Goal: Task Accomplishment & Management: Manage account settings

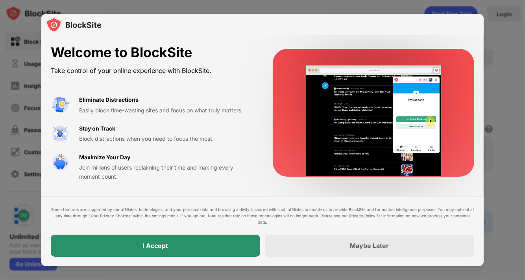
click at [224, 246] on div "I Accept" at bounding box center [155, 245] width 209 height 22
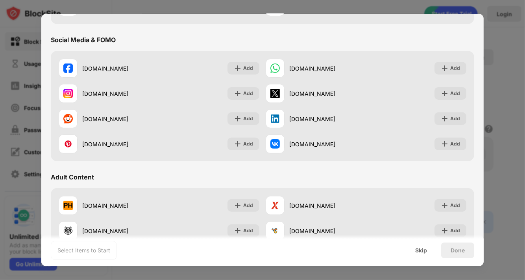
scroll to position [253, 0]
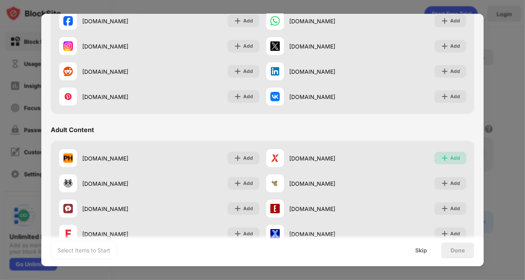
click at [441, 158] on img at bounding box center [445, 158] width 8 height 8
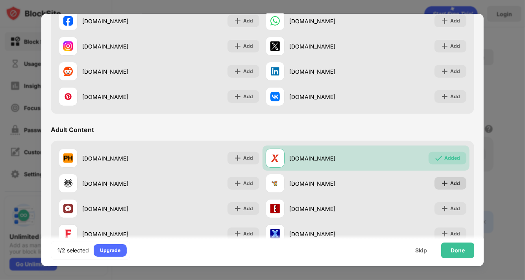
click at [450, 182] on div "Add" at bounding box center [455, 183] width 10 height 8
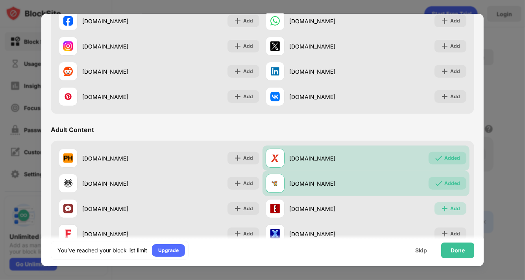
click at [450, 207] on div "Add" at bounding box center [455, 208] width 10 height 8
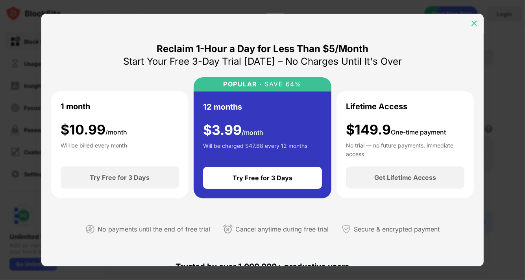
click at [473, 23] on img at bounding box center [475, 23] width 8 height 8
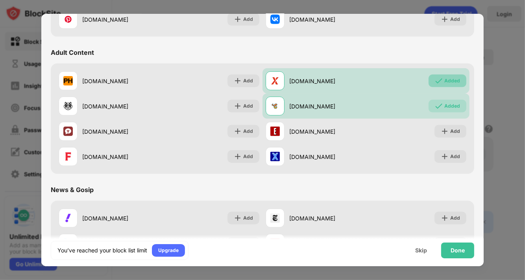
scroll to position [348, 0]
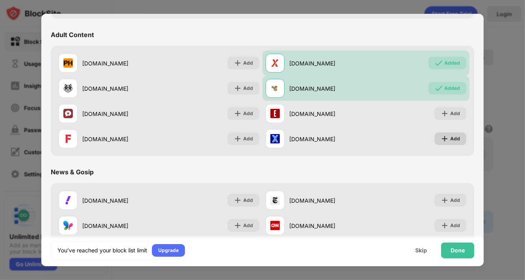
click at [441, 135] on img at bounding box center [445, 139] width 8 height 8
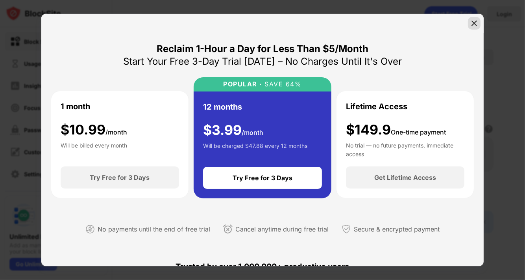
click at [474, 24] on img at bounding box center [475, 23] width 8 height 8
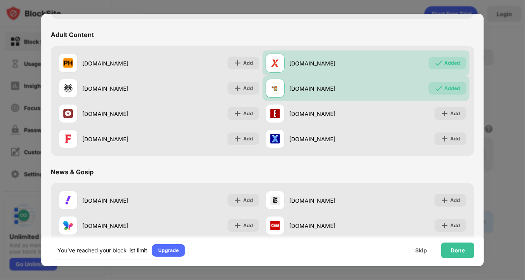
click at [445, 85] on div "Added" at bounding box center [453, 88] width 16 height 8
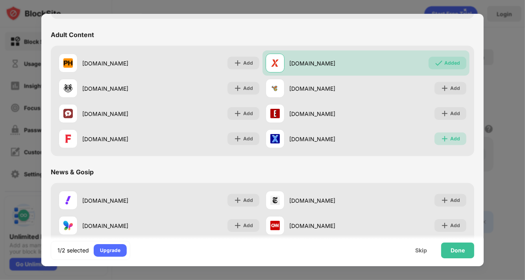
click at [450, 141] on div "Add" at bounding box center [455, 139] width 10 height 8
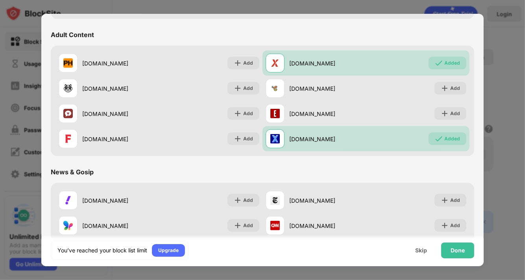
click at [67, 86] on img at bounding box center [67, 87] width 9 height 9
click at [447, 246] on div "Done" at bounding box center [457, 250] width 33 height 16
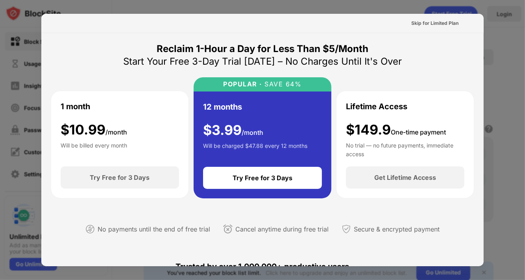
click at [501, 46] on div at bounding box center [262, 140] width 525 height 280
click at [481, 4] on div at bounding box center [262, 140] width 525 height 280
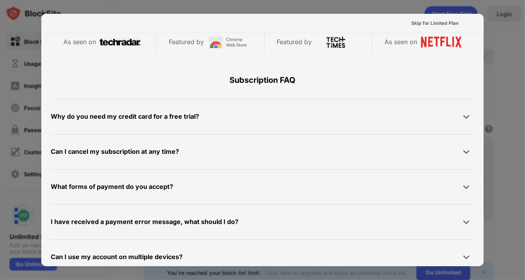
scroll to position [384, 0]
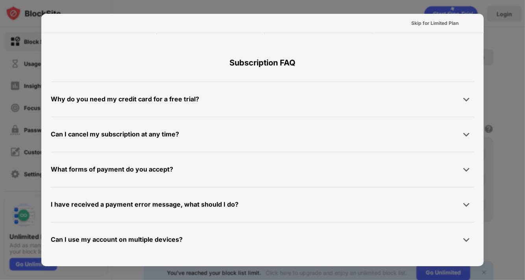
click at [504, 40] on div at bounding box center [262, 140] width 525 height 280
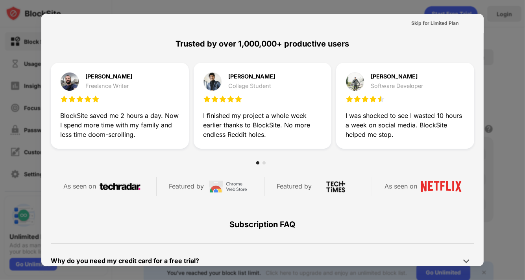
scroll to position [0, 0]
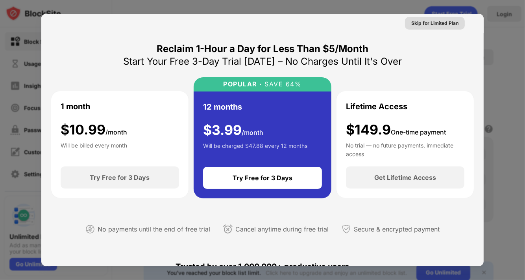
click at [430, 22] on div "Skip for Limited Plan" at bounding box center [434, 23] width 47 height 8
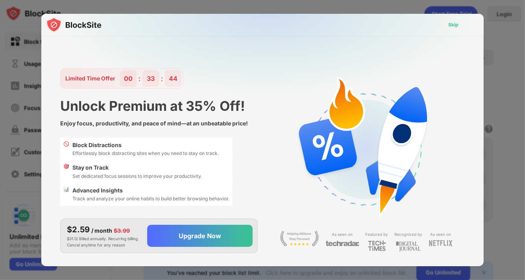
click at [458, 22] on div "Skip" at bounding box center [453, 25] width 10 height 8
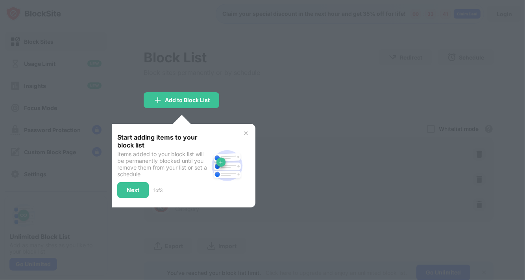
click at [232, 98] on div at bounding box center [262, 140] width 525 height 280
click at [209, 103] on div "Add to Block List" at bounding box center [182, 100] width 76 height 16
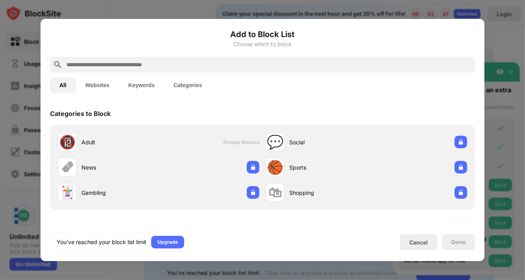
click at [68, 137] on div "🔞" at bounding box center [67, 142] width 17 height 16
click at [70, 167] on div "🗞" at bounding box center [67, 167] width 13 height 16
click at [249, 169] on img at bounding box center [253, 167] width 8 height 8
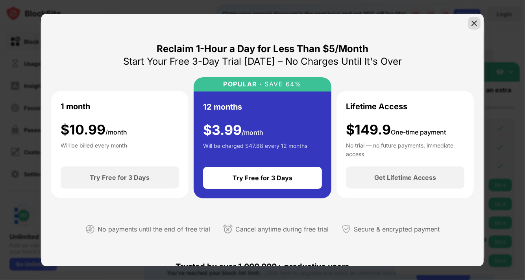
click at [474, 20] on img at bounding box center [475, 23] width 8 height 8
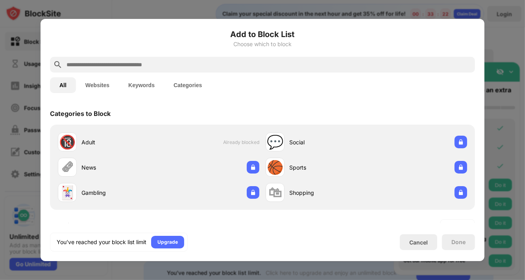
click at [449, 241] on div "Done" at bounding box center [458, 242] width 33 height 16
click at [421, 239] on div "Cancel" at bounding box center [418, 242] width 19 height 7
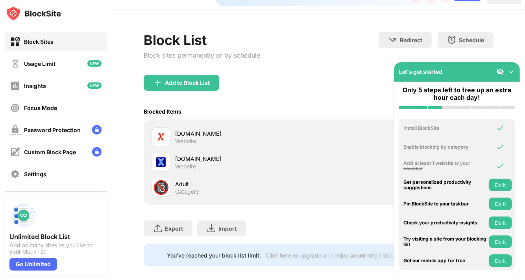
scroll to position [30, 0]
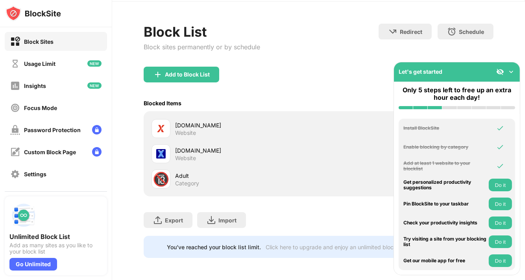
click at [349, 116] on div "[DOMAIN_NAME] Website" at bounding box center [318, 128] width 341 height 25
click at [167, 179] on div "🔞" at bounding box center [161, 179] width 17 height 16
click at [175, 172] on div "🔞 Adult Category" at bounding box center [235, 178] width 167 height 19
click at [510, 76] on div "Let's get started" at bounding box center [457, 71] width 126 height 19
click at [511, 72] on img at bounding box center [512, 72] width 8 height 8
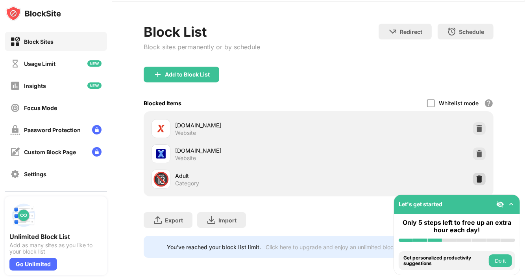
click at [477, 175] on img at bounding box center [480, 179] width 8 height 8
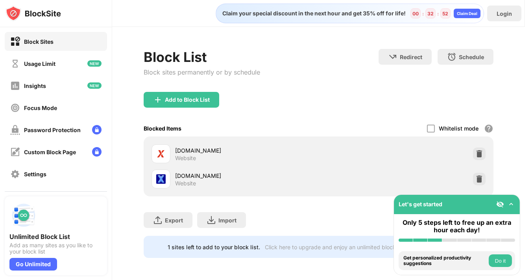
scroll to position [6, 0]
click at [175, 96] on div "Add to Block List" at bounding box center [187, 99] width 45 height 6
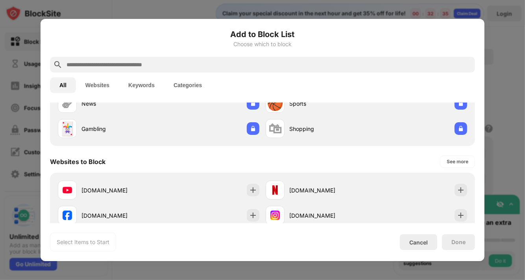
scroll to position [47, 0]
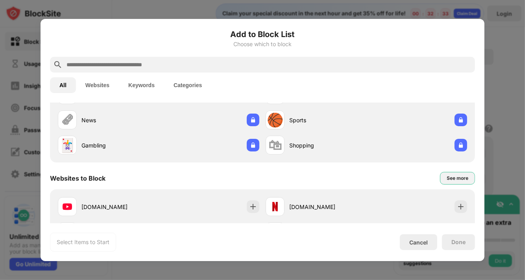
click at [454, 177] on div "See more" at bounding box center [458, 178] width 22 height 8
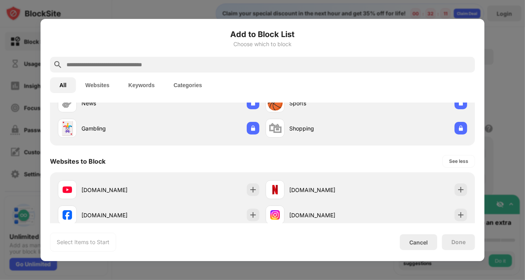
scroll to position [0, 0]
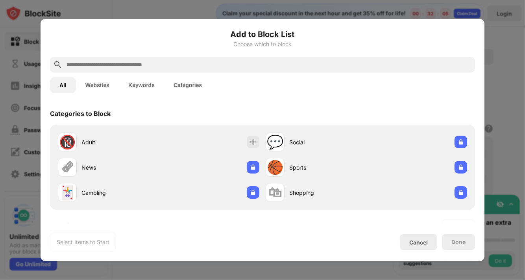
click at [162, 65] on input "text" at bounding box center [269, 64] width 406 height 9
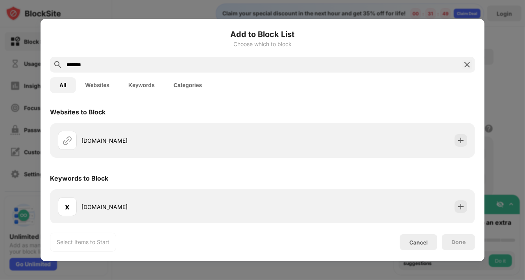
scroll to position [2, 0]
type input "*******"
click at [457, 136] on img at bounding box center [461, 140] width 8 height 8
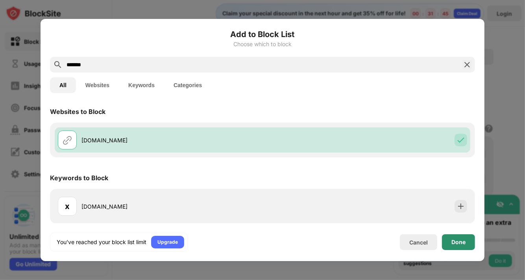
click at [448, 245] on div "Done" at bounding box center [458, 242] width 33 height 16
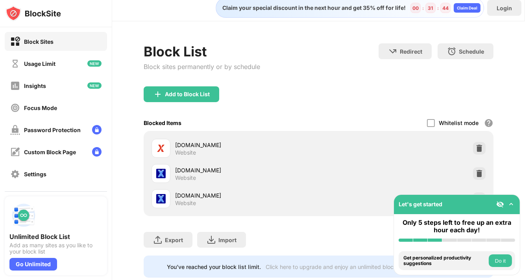
scroll to position [30, 0]
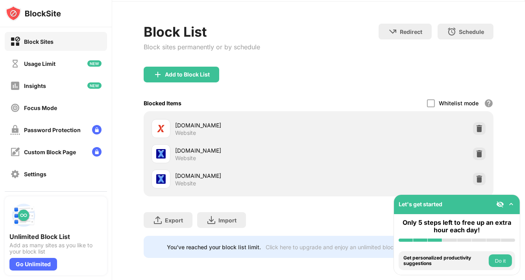
click at [512, 202] on img at bounding box center [512, 204] width 8 height 8
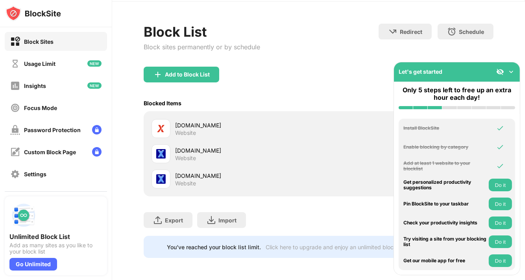
click at [517, 70] on div "Let's get started" at bounding box center [457, 71] width 126 height 19
